Goal: Information Seeking & Learning: Understand process/instructions

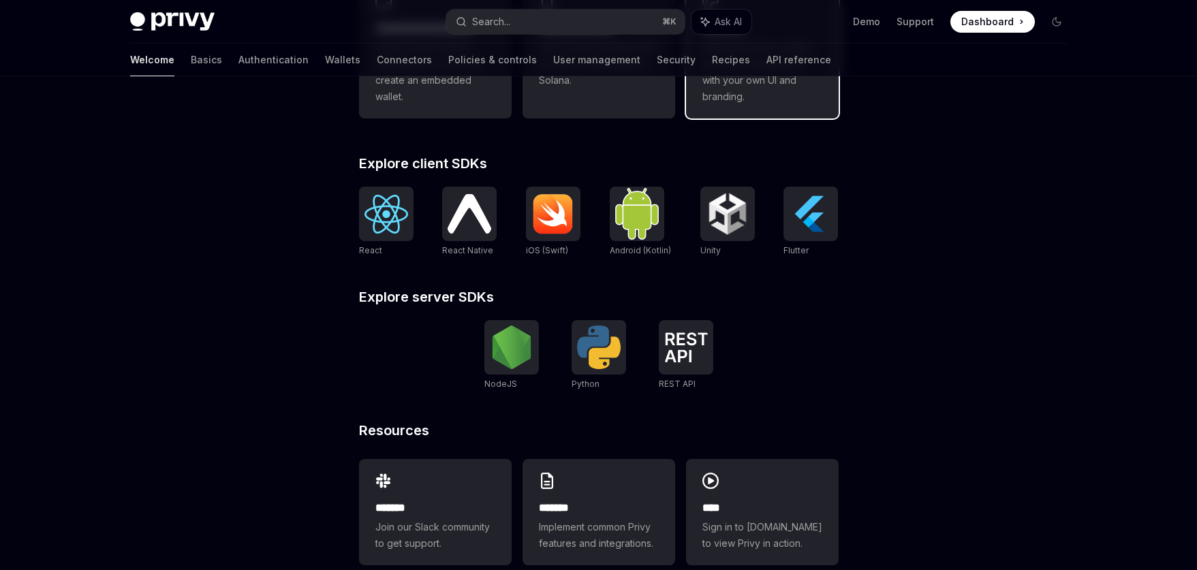
scroll to position [506, 0]
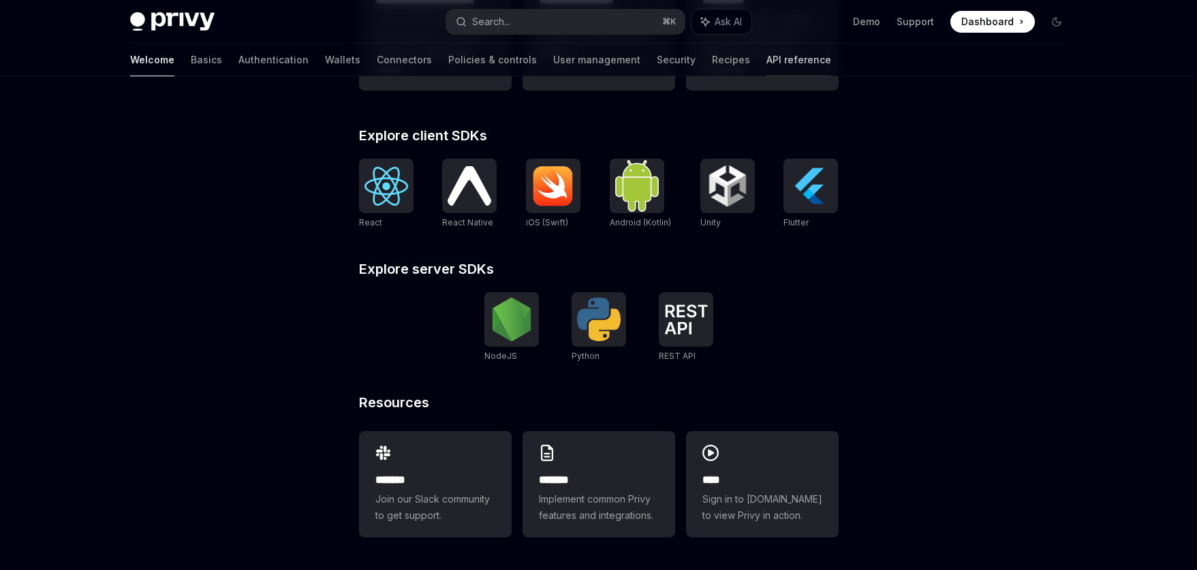
click at [767, 55] on link "API reference" at bounding box center [799, 60] width 65 height 33
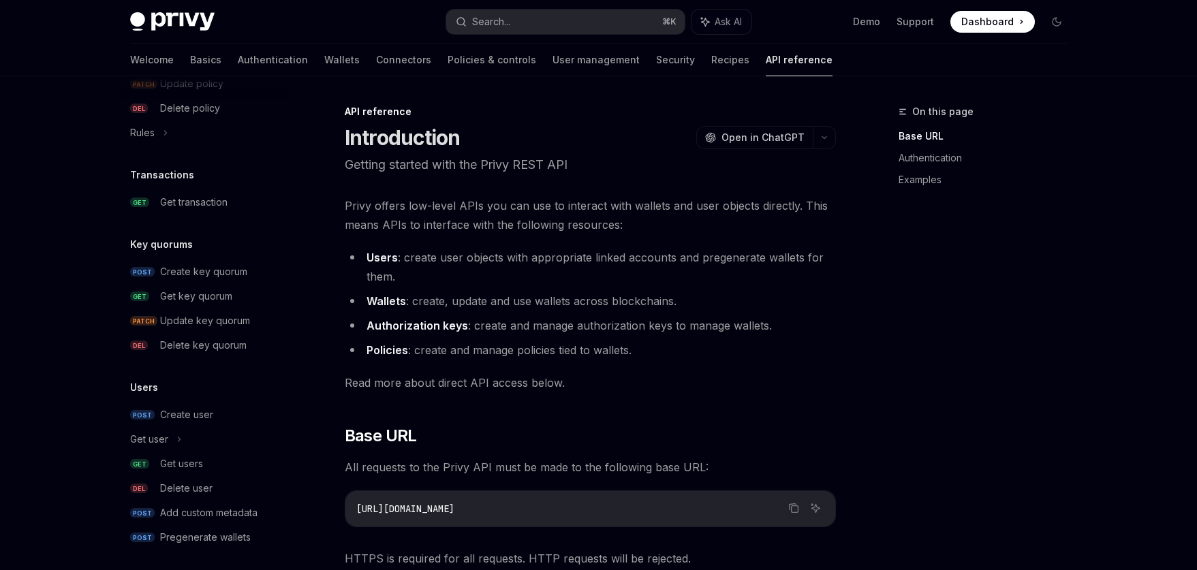
scroll to position [838, 0]
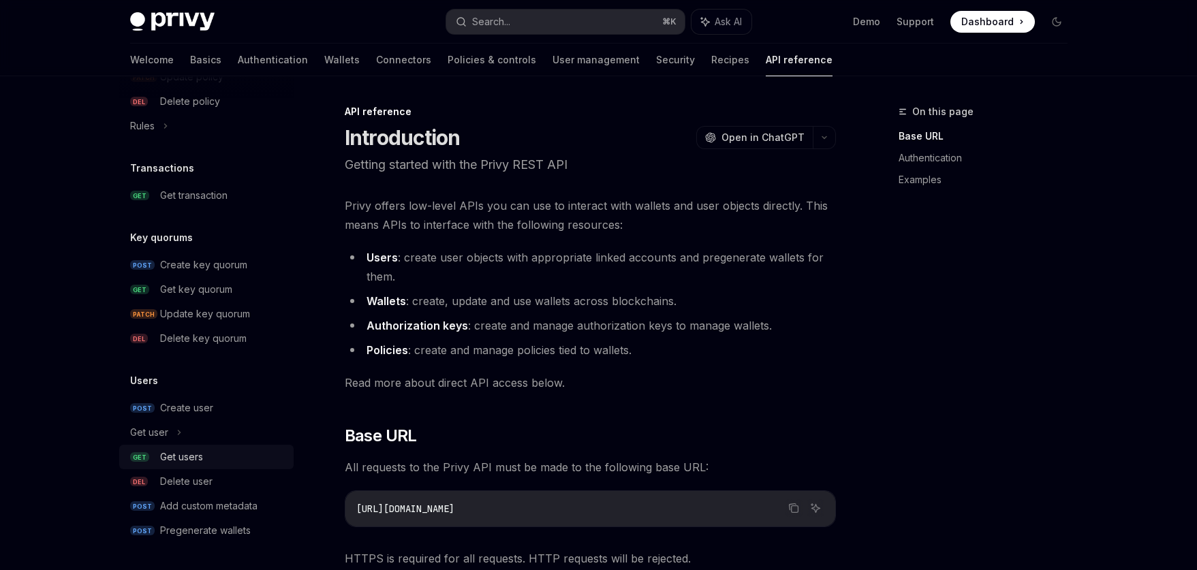
click at [185, 461] on div "Get users" at bounding box center [181, 457] width 43 height 16
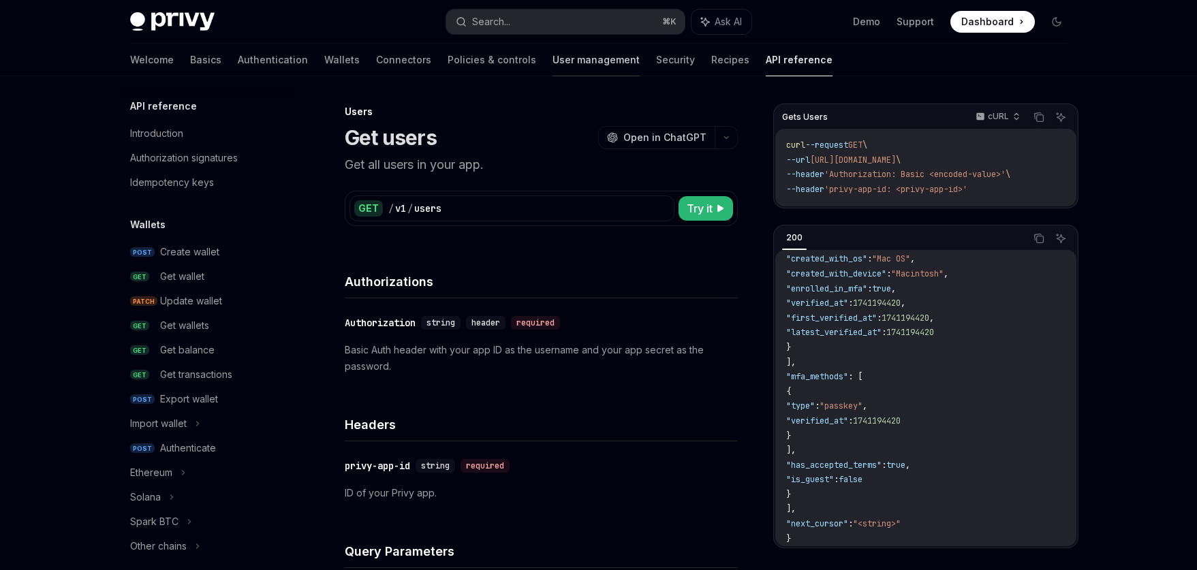
click at [553, 61] on link "User management" at bounding box center [596, 60] width 87 height 33
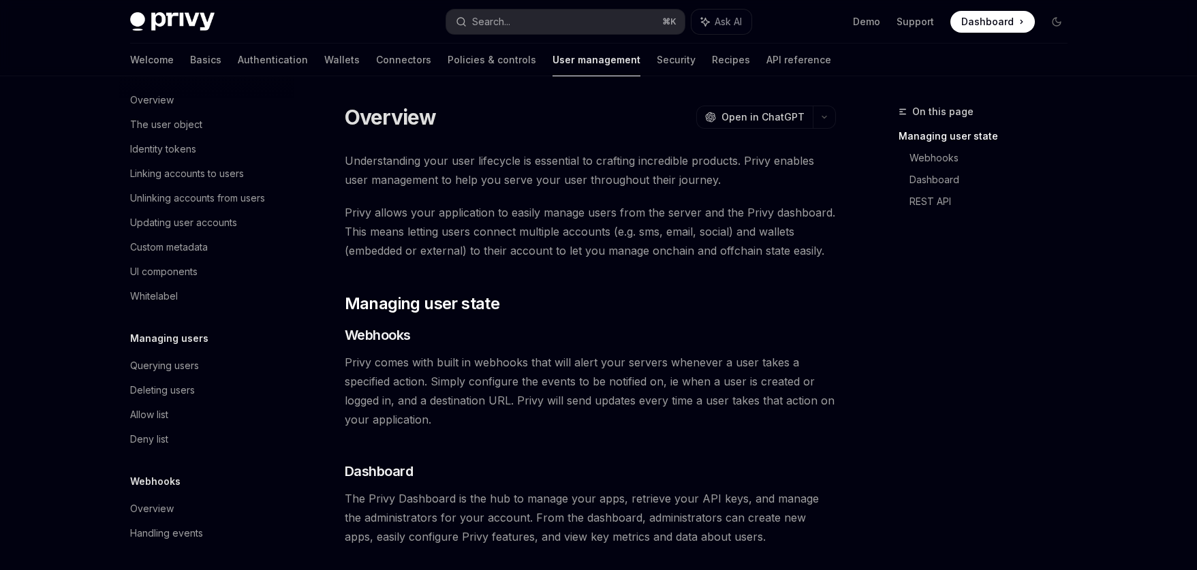
scroll to position [201, 0]
click at [160, 365] on div "Querying users" at bounding box center [164, 363] width 69 height 16
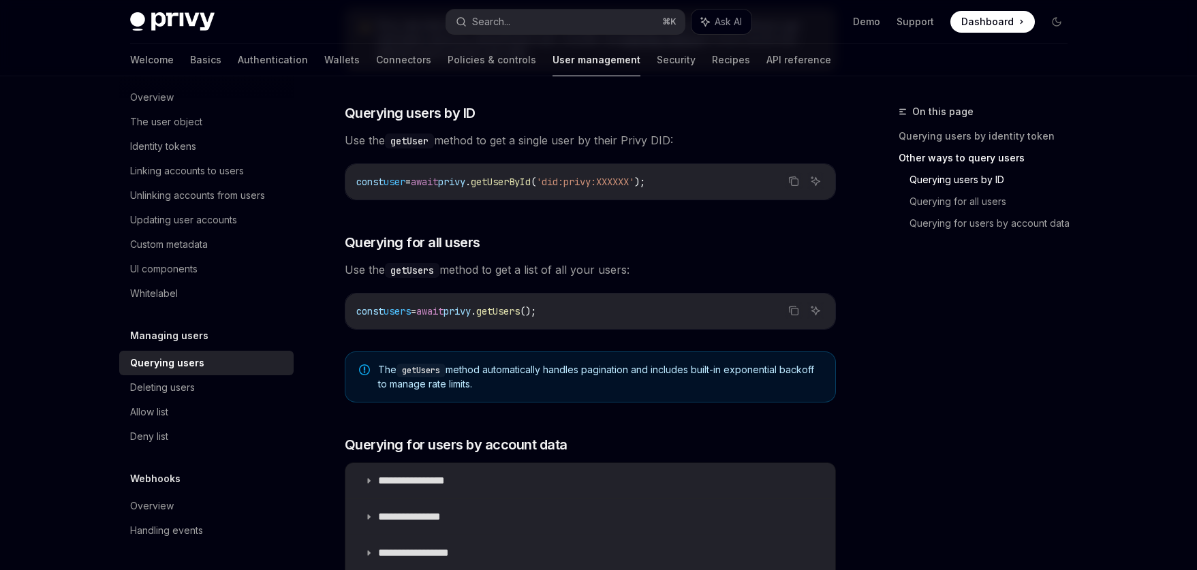
scroll to position [507, 0]
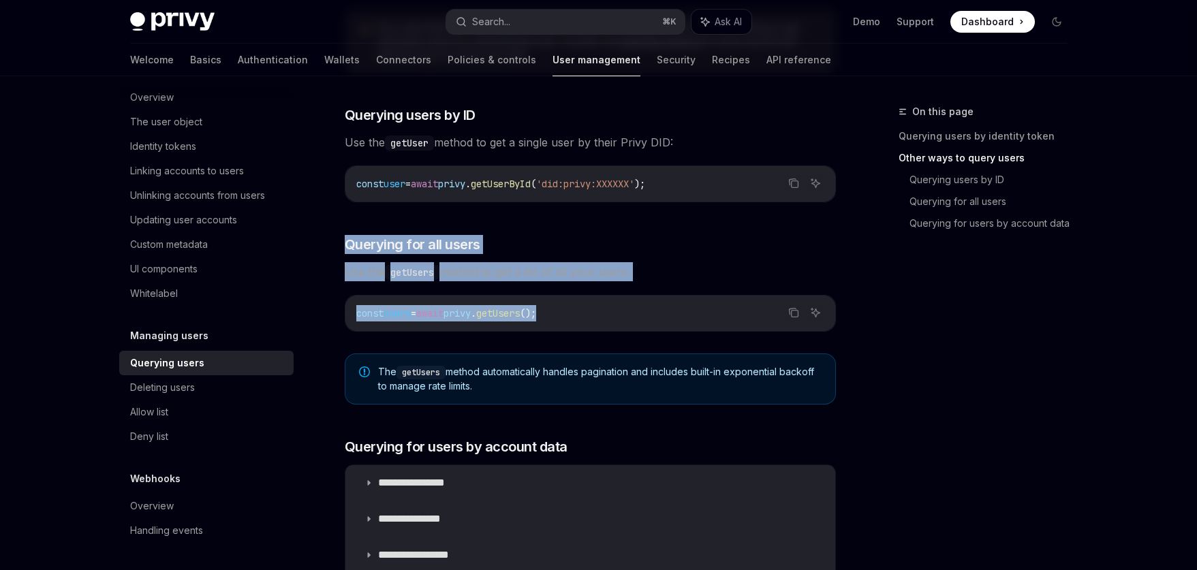
drag, startPoint x: 345, startPoint y: 243, endPoint x: 758, endPoint y: 322, distance: 420.6
click at [758, 322] on div "​ Querying users by identity token Using identity tokens is the recommended way…" at bounding box center [590, 308] width 491 height 1124
copy div "Querying for all users Use the getUsers method to get a list of all your users:…"
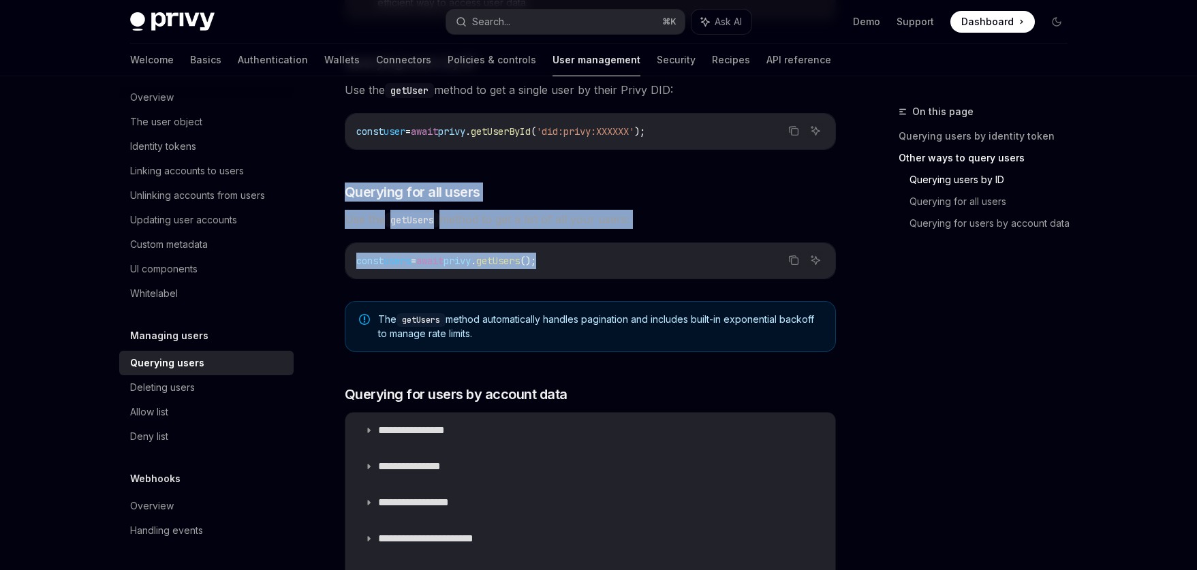
scroll to position [563, 0]
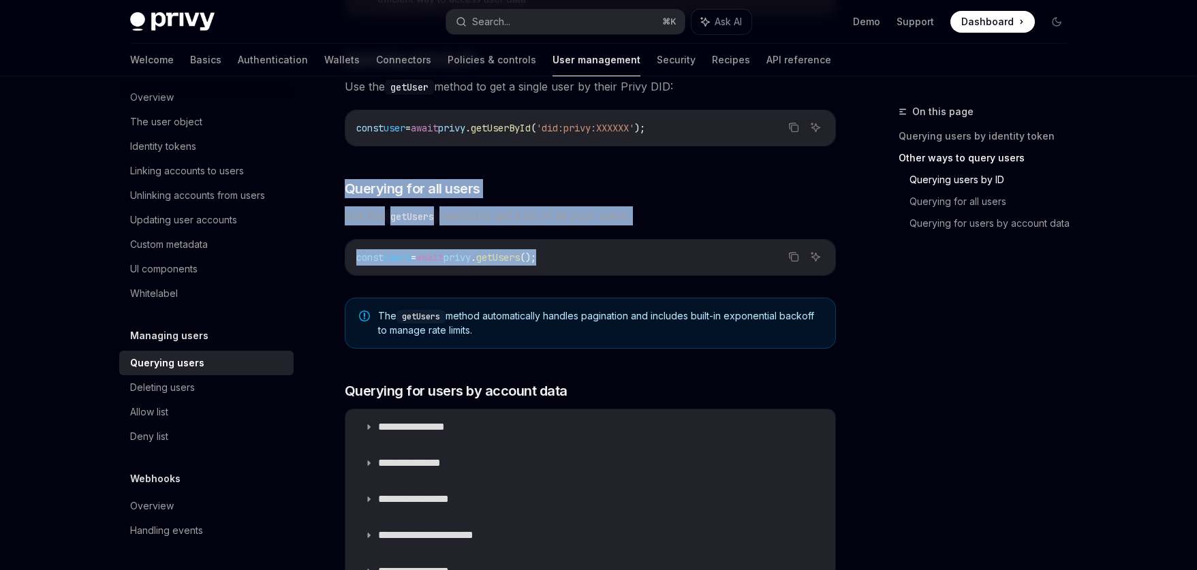
click at [876, 317] on div "On this page Querying users by identity token Other ways to query users Queryin…" at bounding box center [975, 337] width 207 height 467
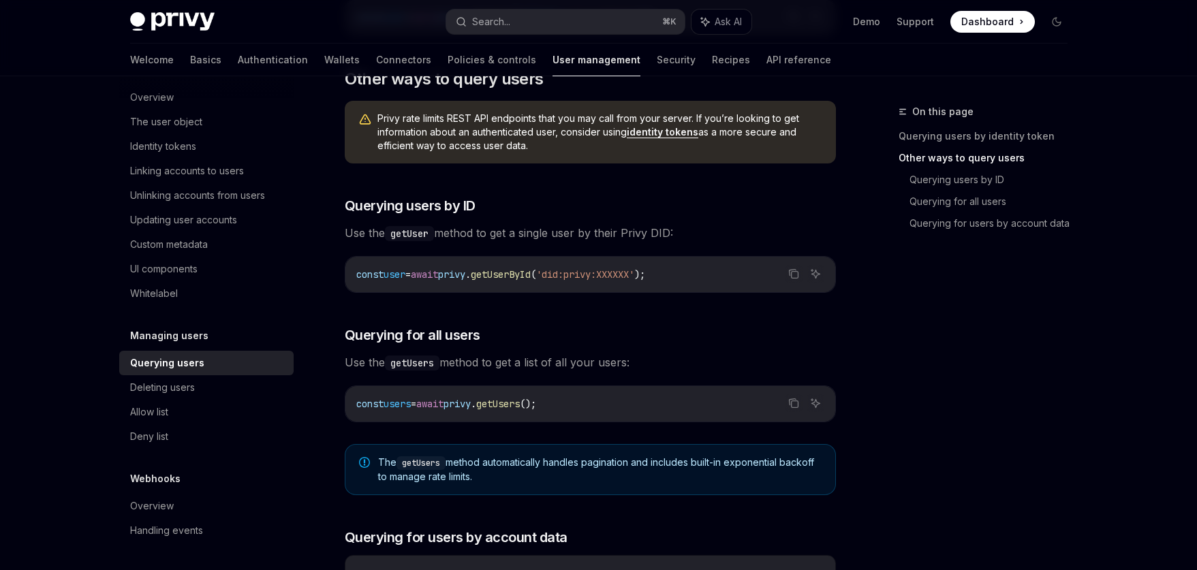
scroll to position [417, 0]
click at [797, 405] on icon "Copy the contents from the code block" at bounding box center [793, 402] width 11 height 11
click at [792, 404] on icon "Copy the contents from the code block" at bounding box center [793, 402] width 11 height 11
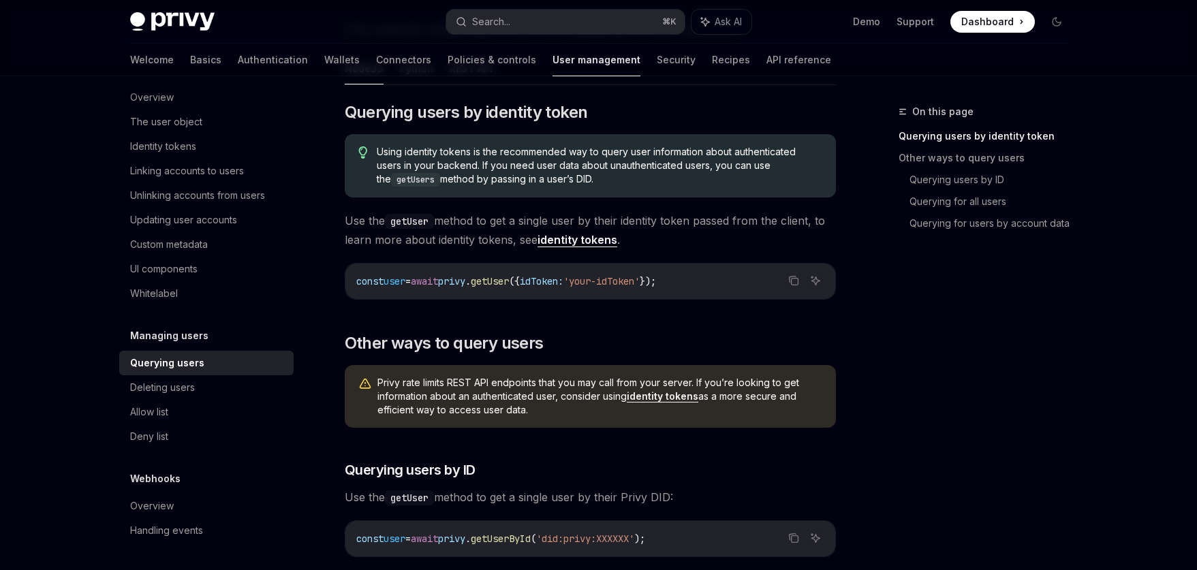
scroll to position [116, 0]
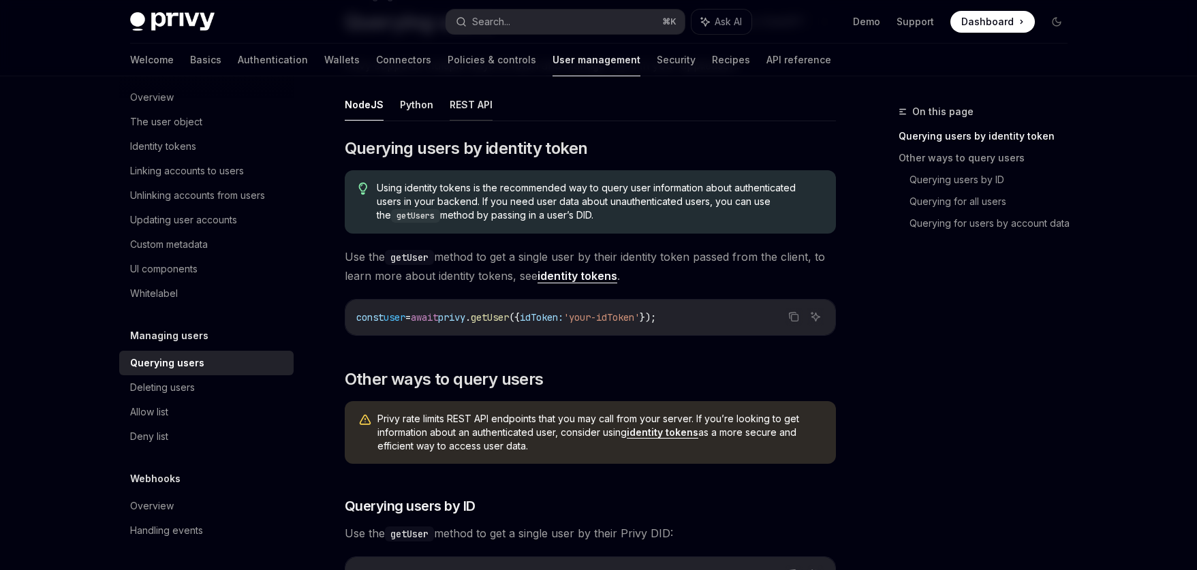
click at [467, 102] on button "REST API" at bounding box center [471, 105] width 43 height 32
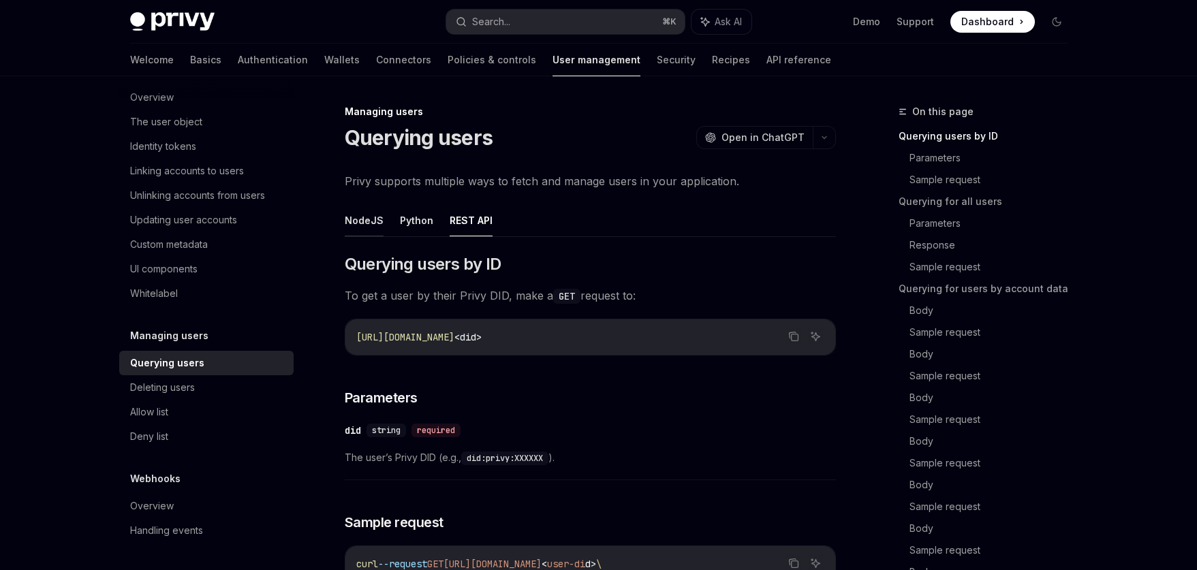
click at [361, 221] on button "NodeJS" at bounding box center [364, 220] width 39 height 32
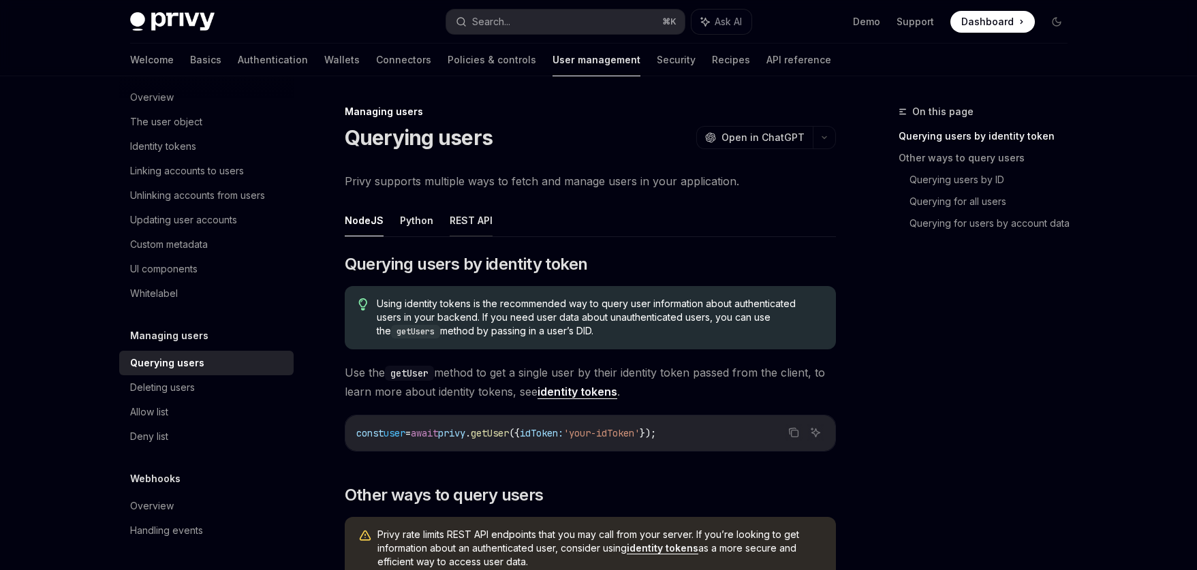
click at [482, 219] on button "REST API" at bounding box center [471, 220] width 43 height 32
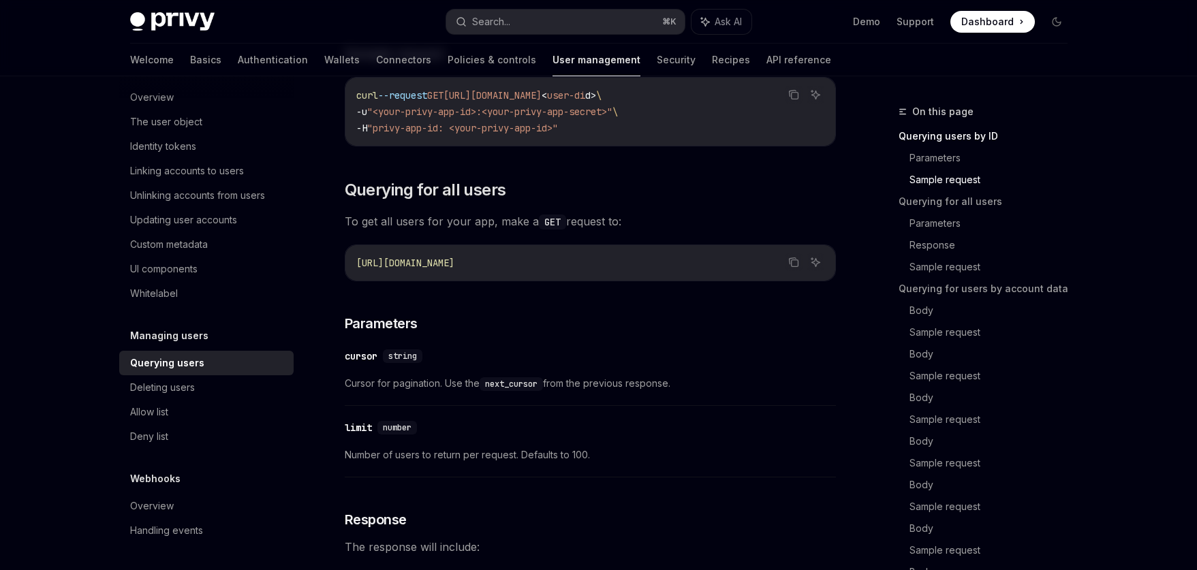
scroll to position [472, 0]
click at [788, 256] on icon "Copy the contents from the code block" at bounding box center [793, 259] width 11 height 11
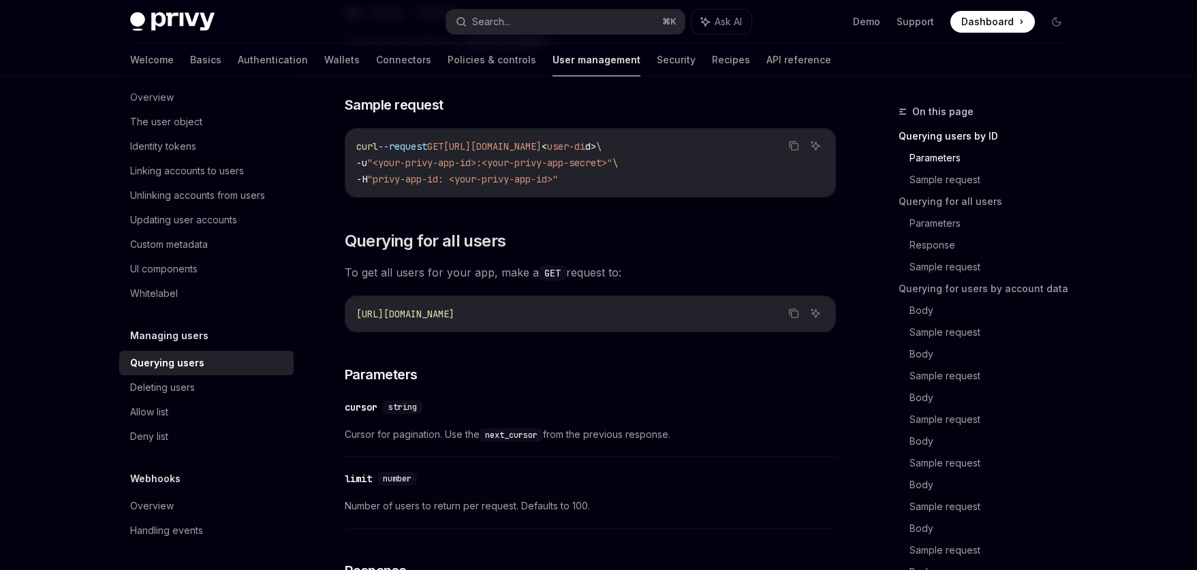
scroll to position [427, 0]
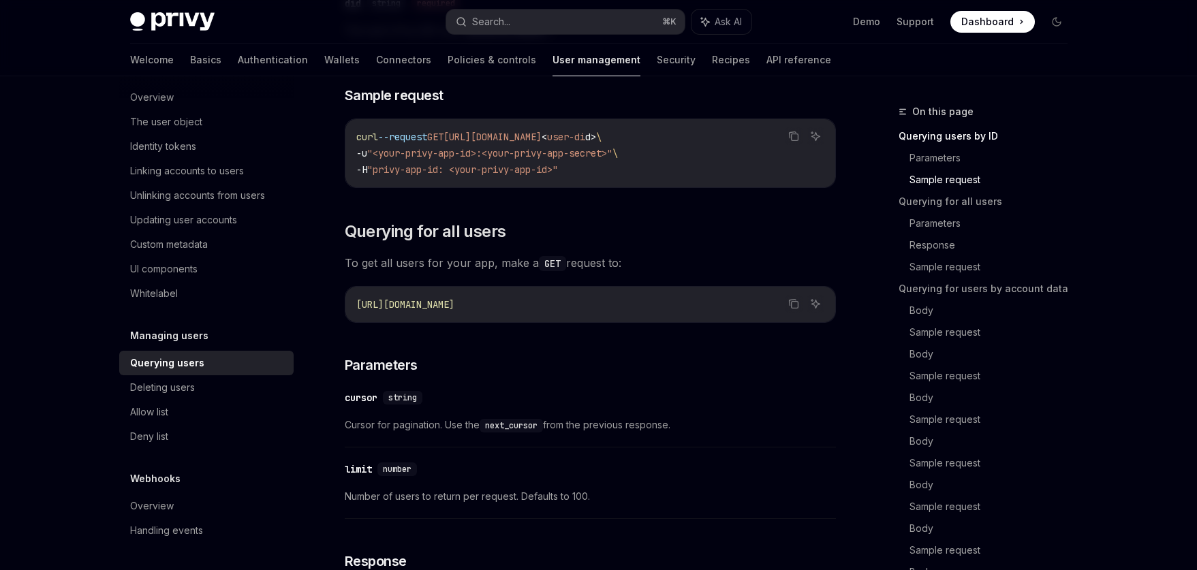
click at [632, 163] on code "curl --request GET [URL][DOMAIN_NAME] < user-di d > \ -u "<your-privy-app-id>:<…" at bounding box center [590, 153] width 468 height 49
click at [793, 136] on icon "Copy the contents from the code block" at bounding box center [793, 136] width 11 height 11
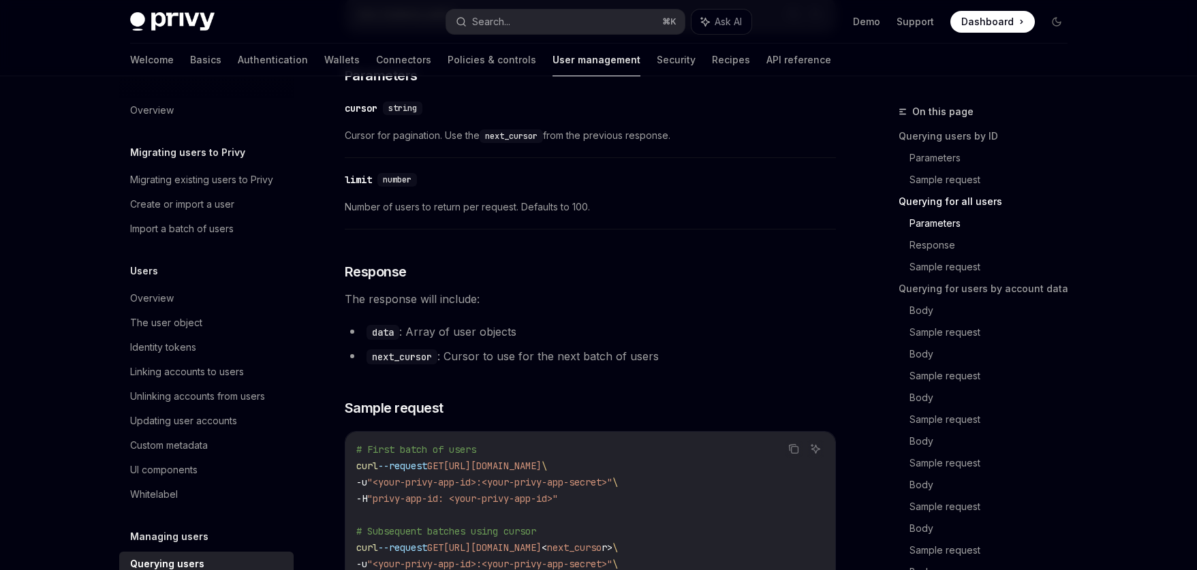
click at [709, 296] on span "The response will include:" at bounding box center [590, 299] width 491 height 19
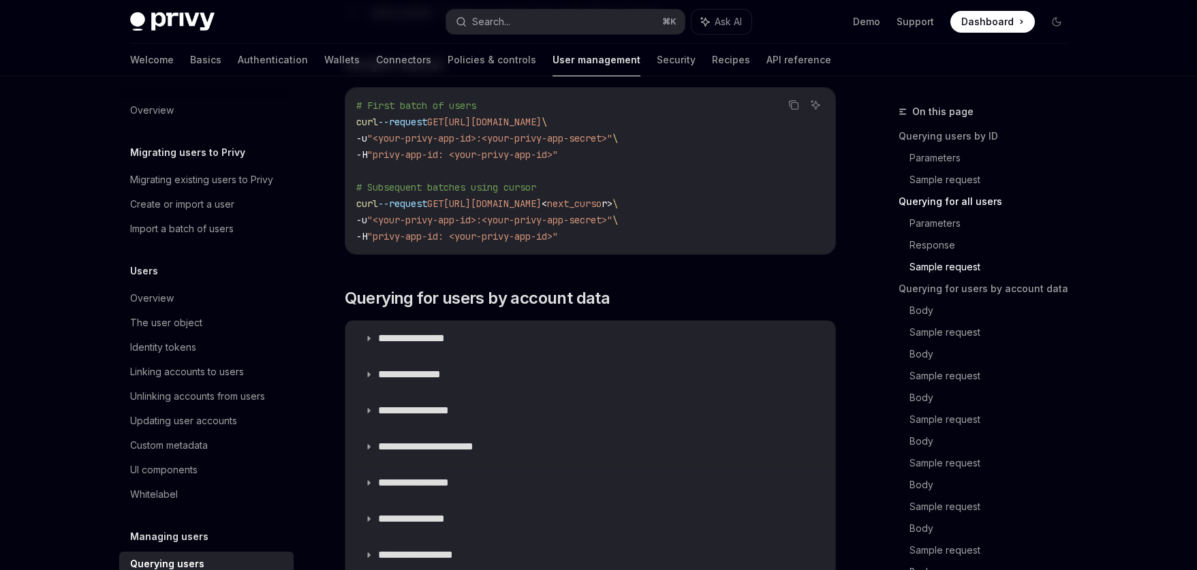
scroll to position [1064, 0]
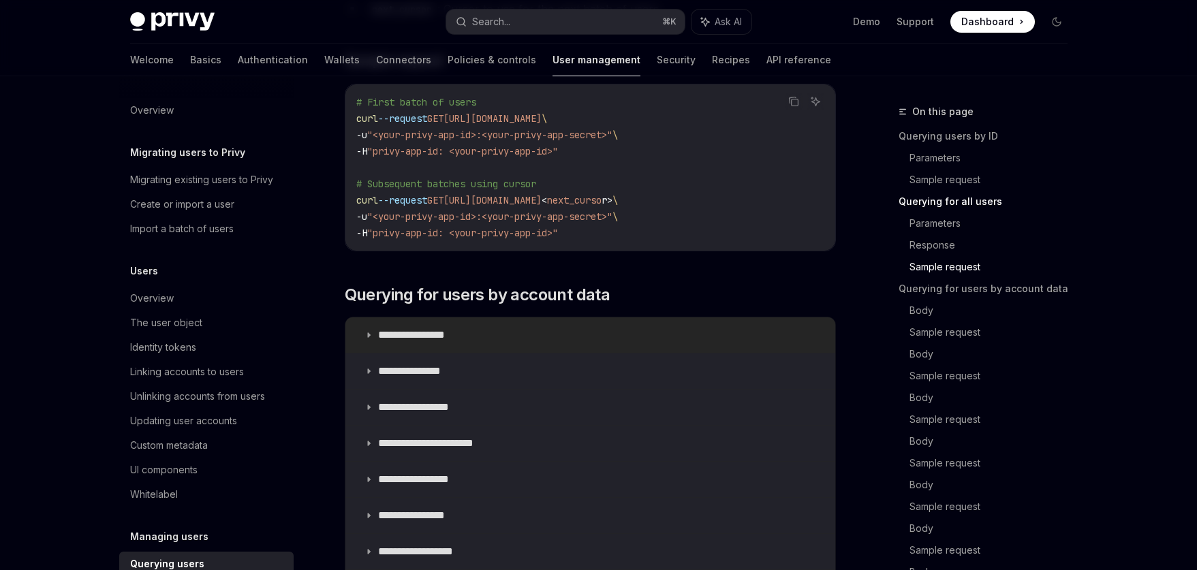
click at [410, 331] on p "**********" at bounding box center [422, 335] width 89 height 14
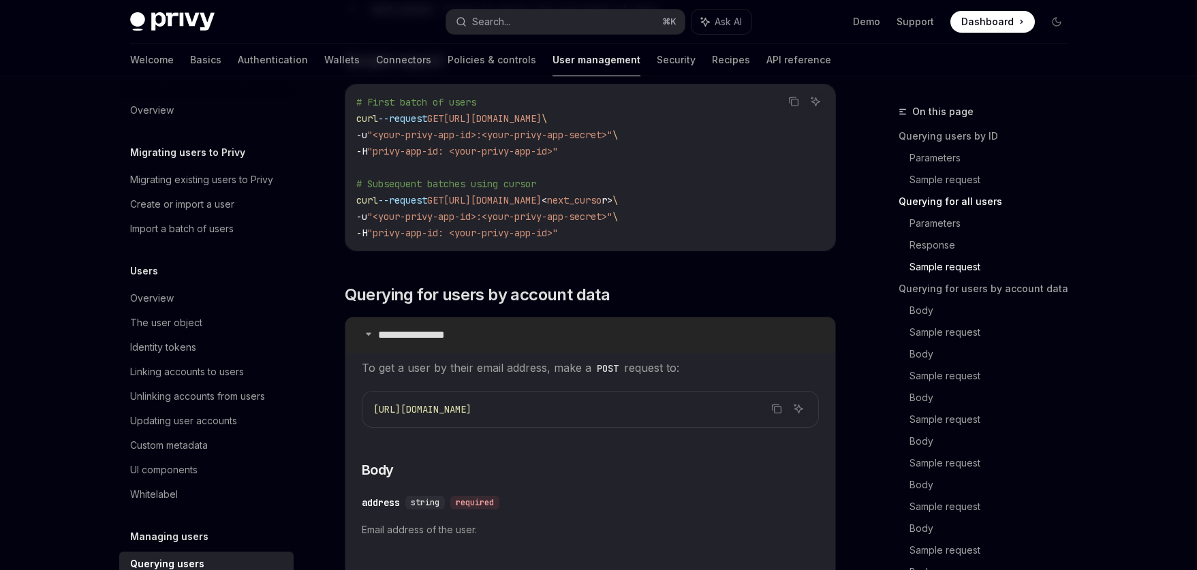
click at [410, 331] on p "**********" at bounding box center [422, 335] width 89 height 14
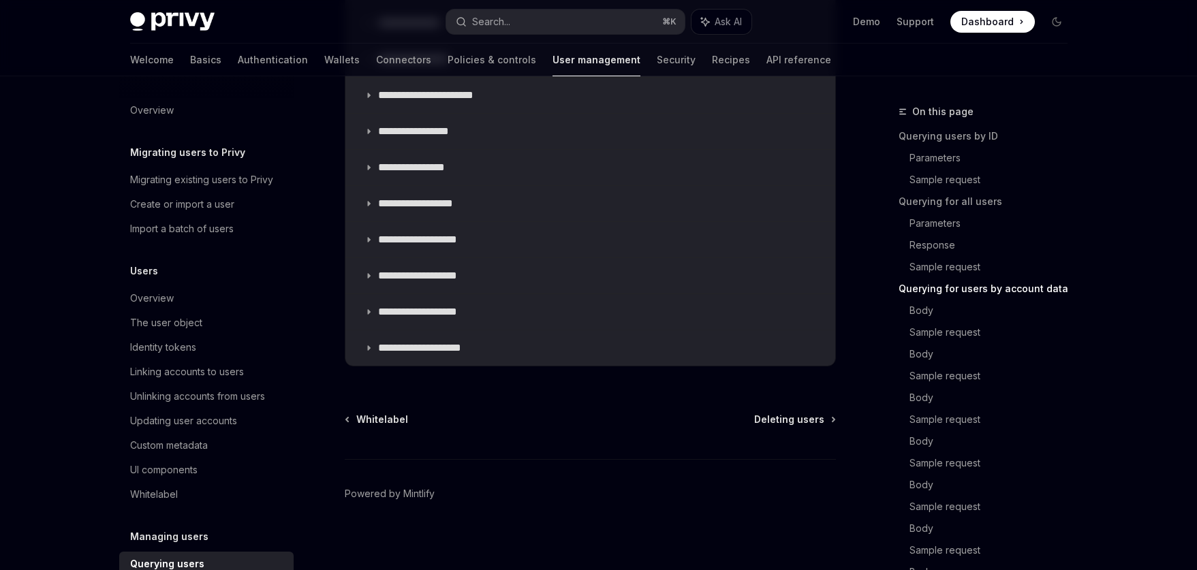
scroll to position [1419, 0]
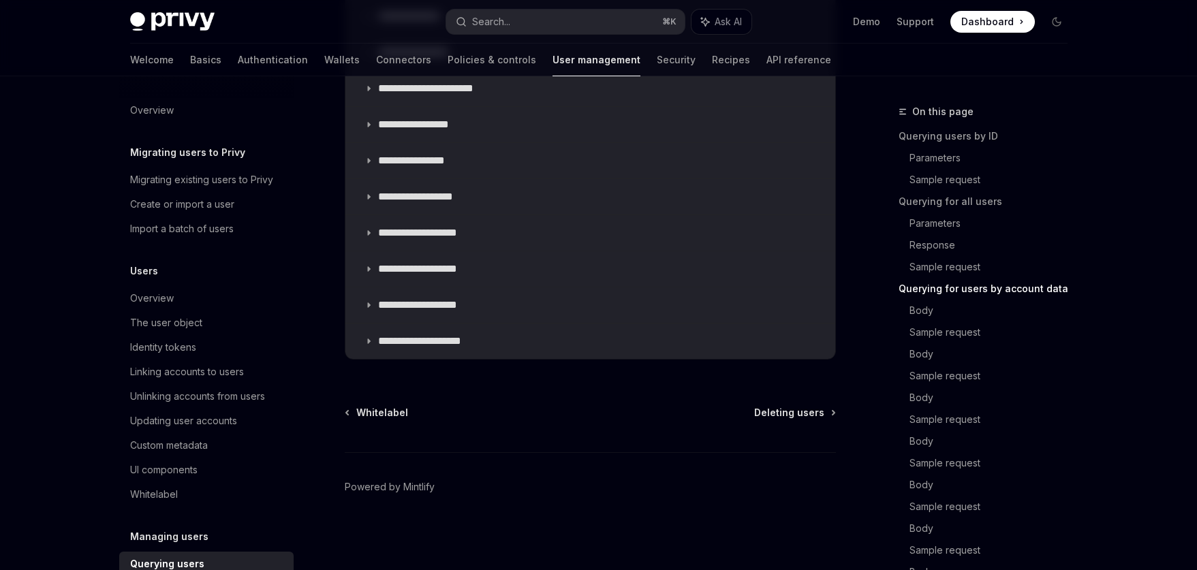
type textarea "*"
